Goal: Navigation & Orientation: Find specific page/section

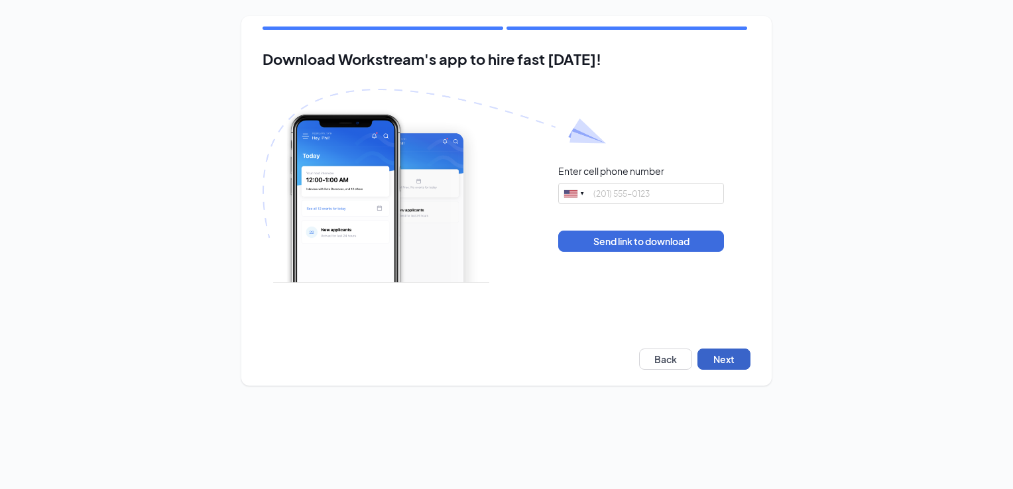
click at [700, 355] on button "Next" at bounding box center [723, 359] width 53 height 21
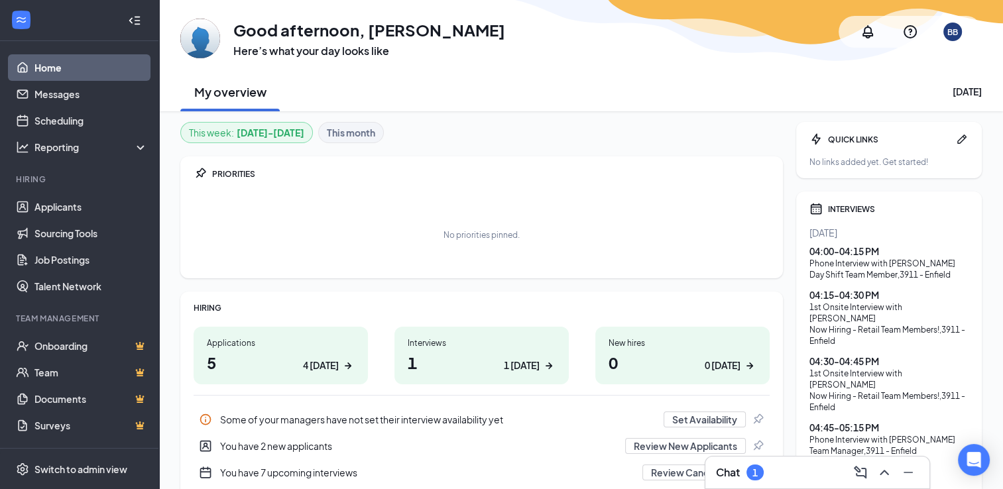
click at [756, 479] on div "1" at bounding box center [754, 473] width 17 height 16
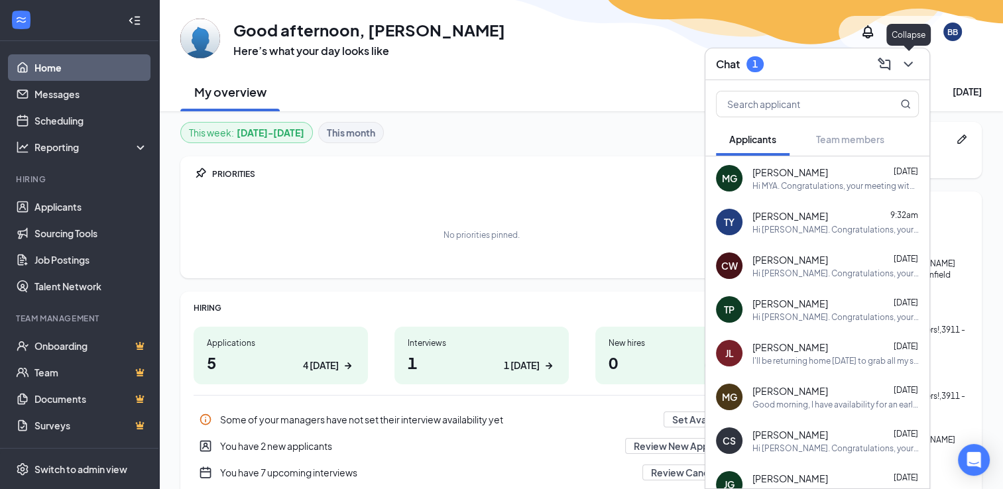
click at [905, 67] on icon "ChevronDown" at bounding box center [908, 64] width 16 height 16
